Goal: Task Accomplishment & Management: Manage account settings

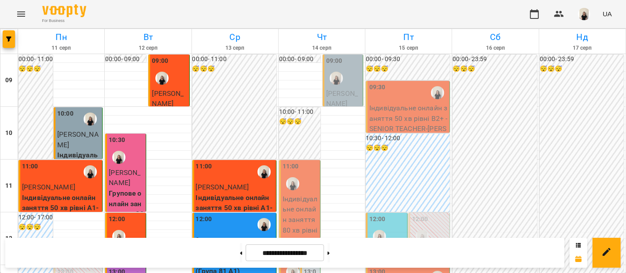
scroll to position [144, 0]
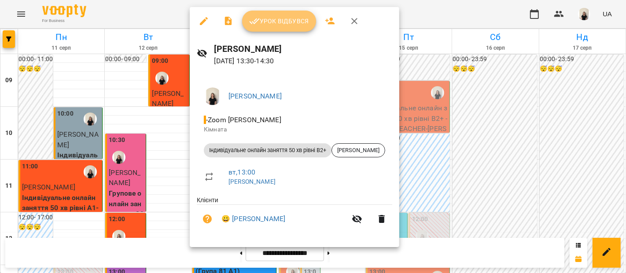
click at [286, 31] on button "Урок відбувся" at bounding box center [279, 21] width 74 height 21
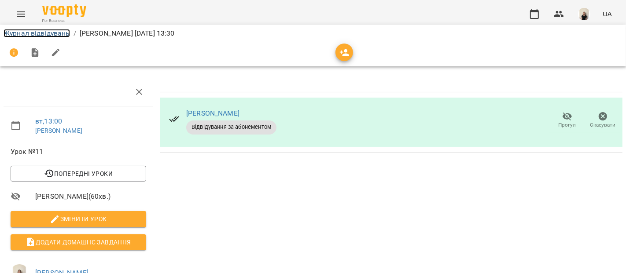
click at [43, 30] on link "Журнал відвідувань" at bounding box center [37, 33] width 66 height 8
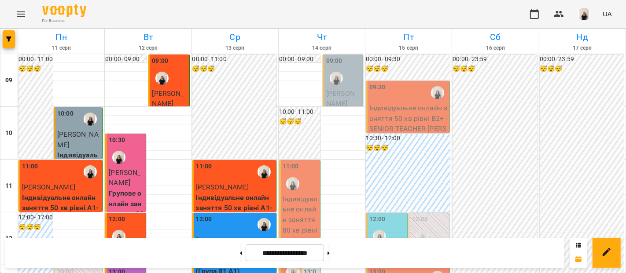
scroll to position [368, 0]
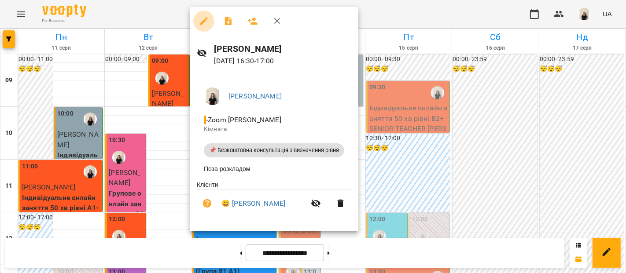
click at [204, 19] on icon "button" at bounding box center [204, 21] width 8 height 8
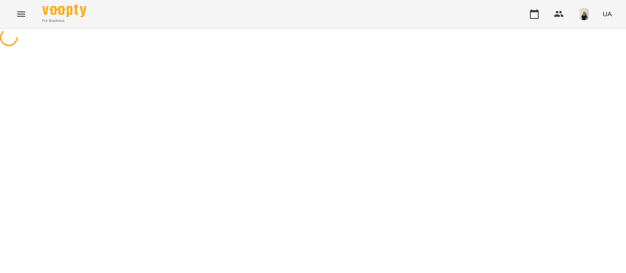
select select "**********"
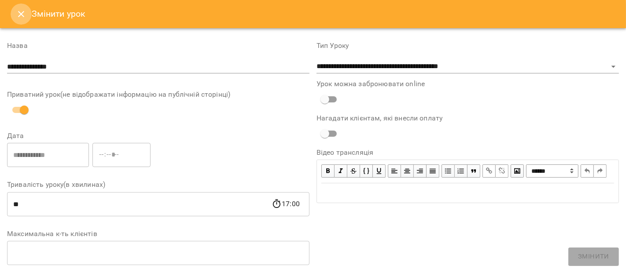
click at [21, 15] on icon "Close" at bounding box center [21, 14] width 11 height 11
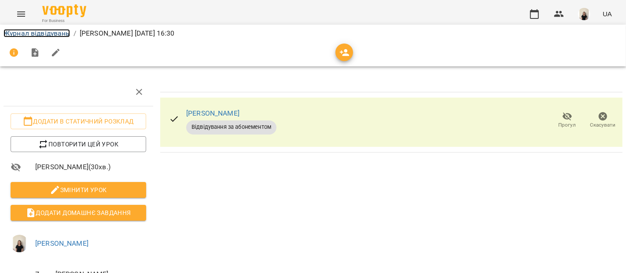
click at [60, 33] on link "Журнал відвідувань" at bounding box center [37, 33] width 66 height 8
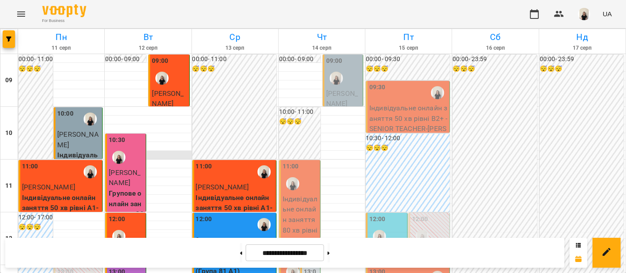
scroll to position [286, 0]
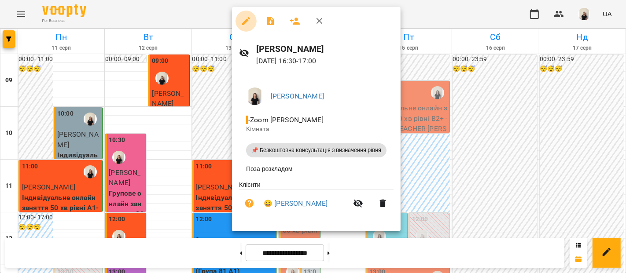
click at [241, 28] on button "button" at bounding box center [245, 21] width 21 height 21
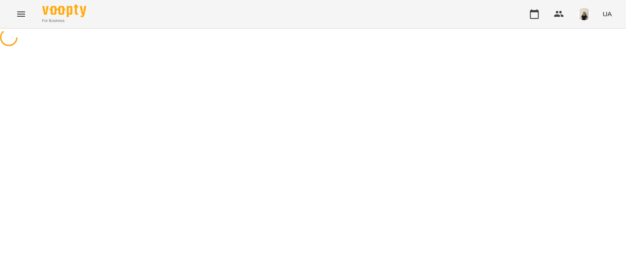
select select "**********"
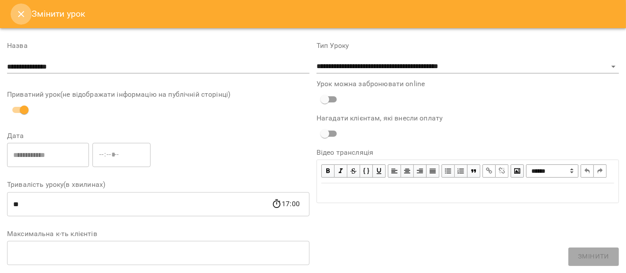
click at [26, 20] on button "Close" at bounding box center [21, 14] width 21 height 21
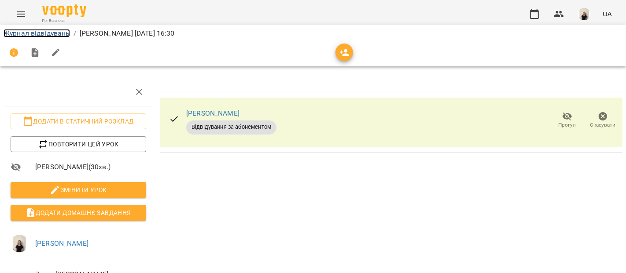
click at [51, 32] on link "Журнал відвідувань" at bounding box center [37, 33] width 66 height 8
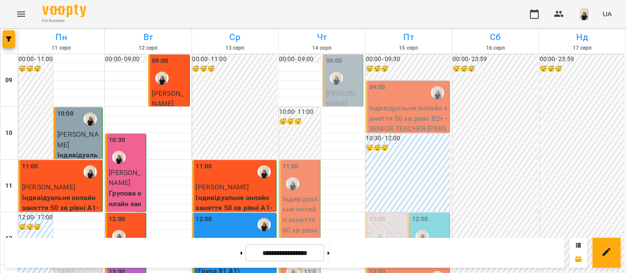
scroll to position [345, 0]
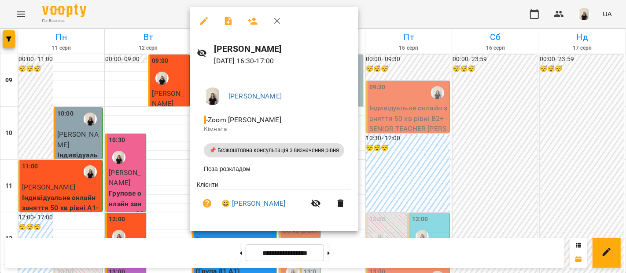
drag, startPoint x: 282, startPoint y: 49, endPoint x: 214, endPoint y: 53, distance: 67.9
click at [214, 53] on h6 "[PERSON_NAME]" at bounding box center [282, 49] width 137 height 14
copy h6 "[PERSON_NAME]"
click at [273, 19] on icon "button" at bounding box center [277, 21] width 11 height 11
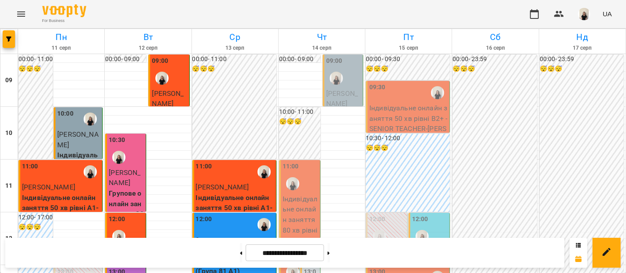
scroll to position [363, 0]
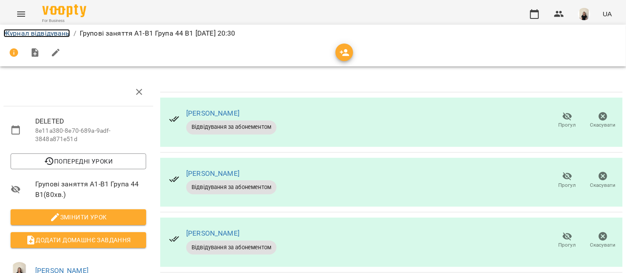
click at [43, 34] on link "Журнал відвідувань" at bounding box center [37, 33] width 66 height 8
